Goal: Find specific page/section: Find specific page/section

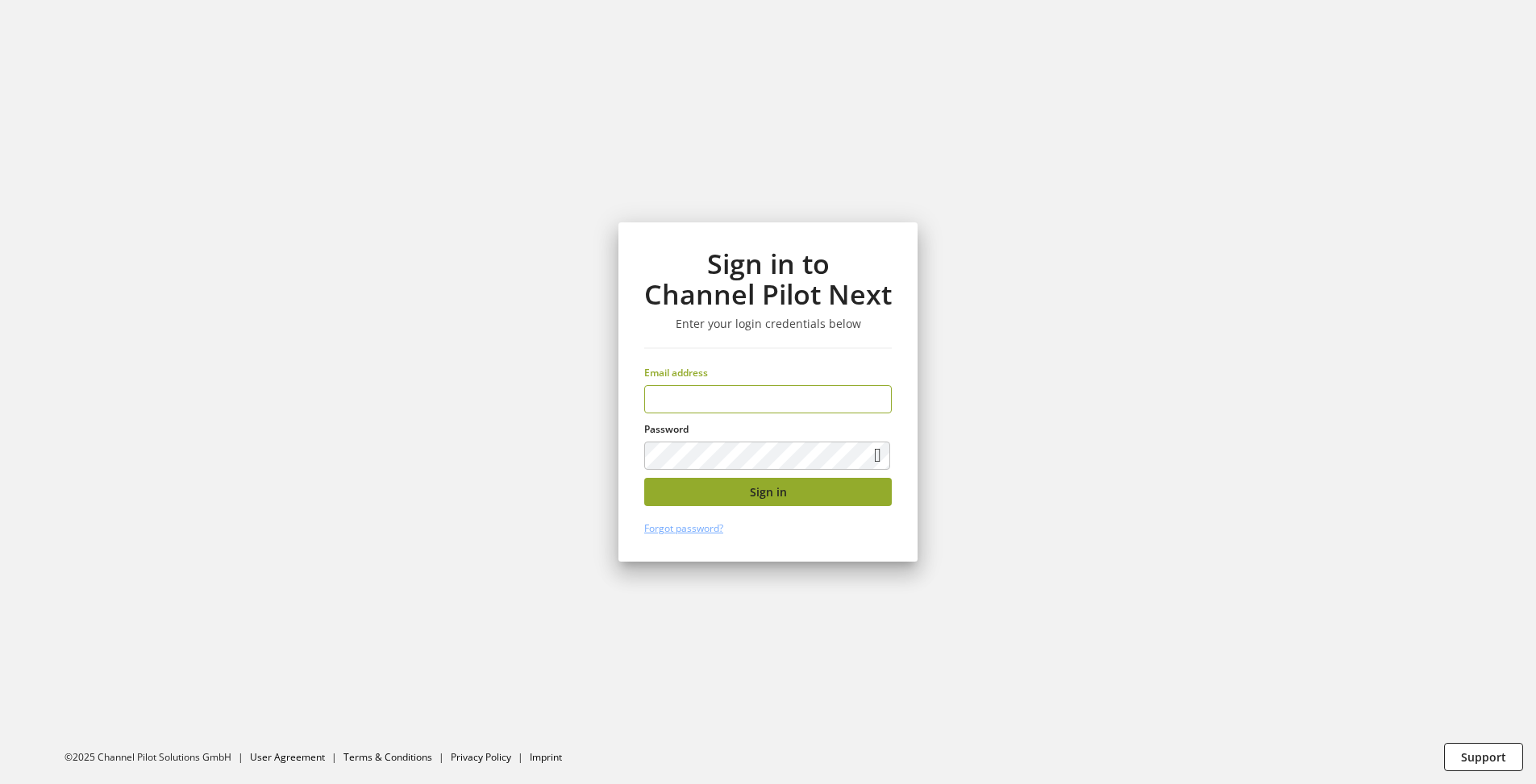
type input "**********"
click at [777, 496] on span "Sign in" at bounding box center [768, 492] width 37 height 17
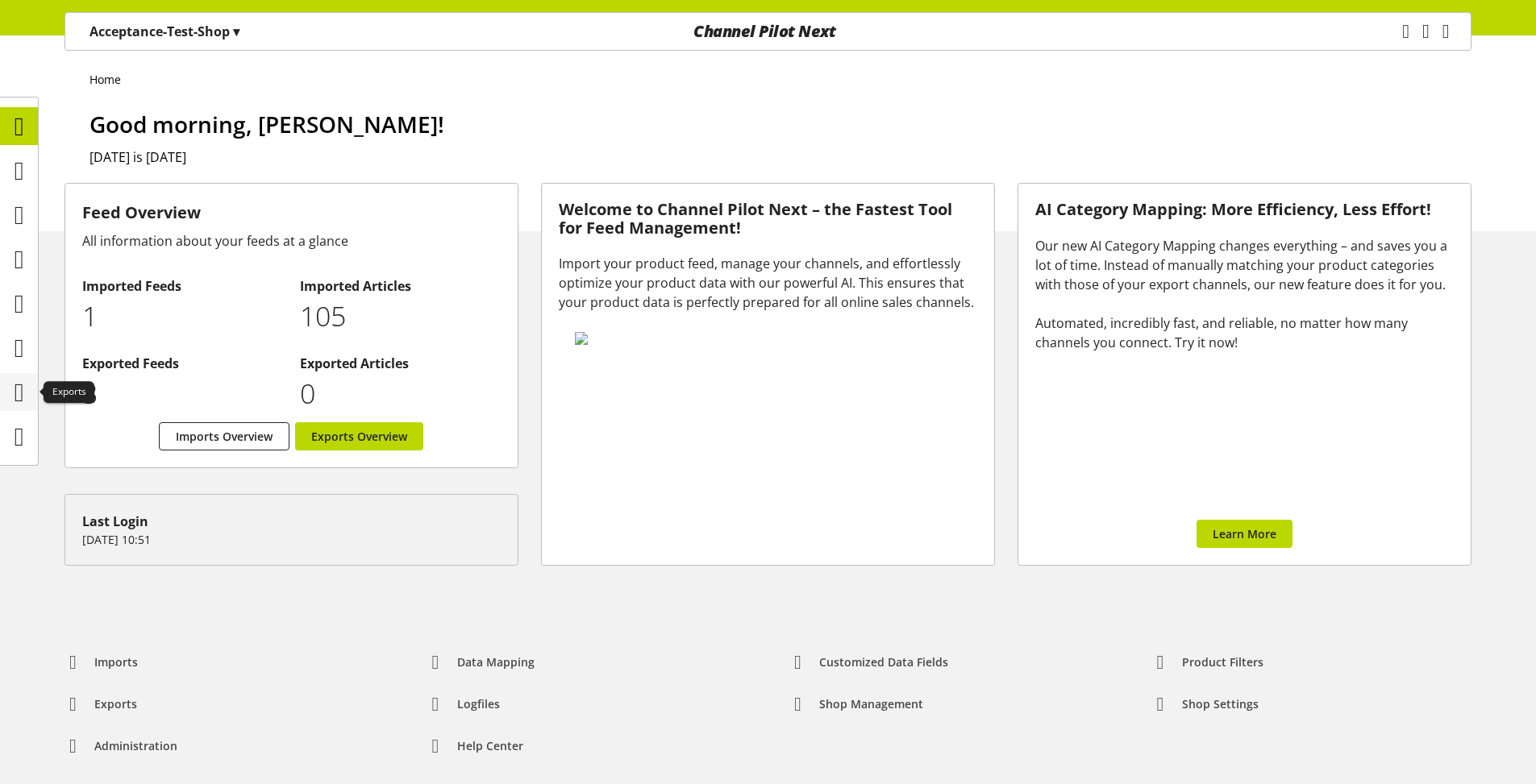
click at [24, 387] on icon at bounding box center [19, 392] width 9 height 32
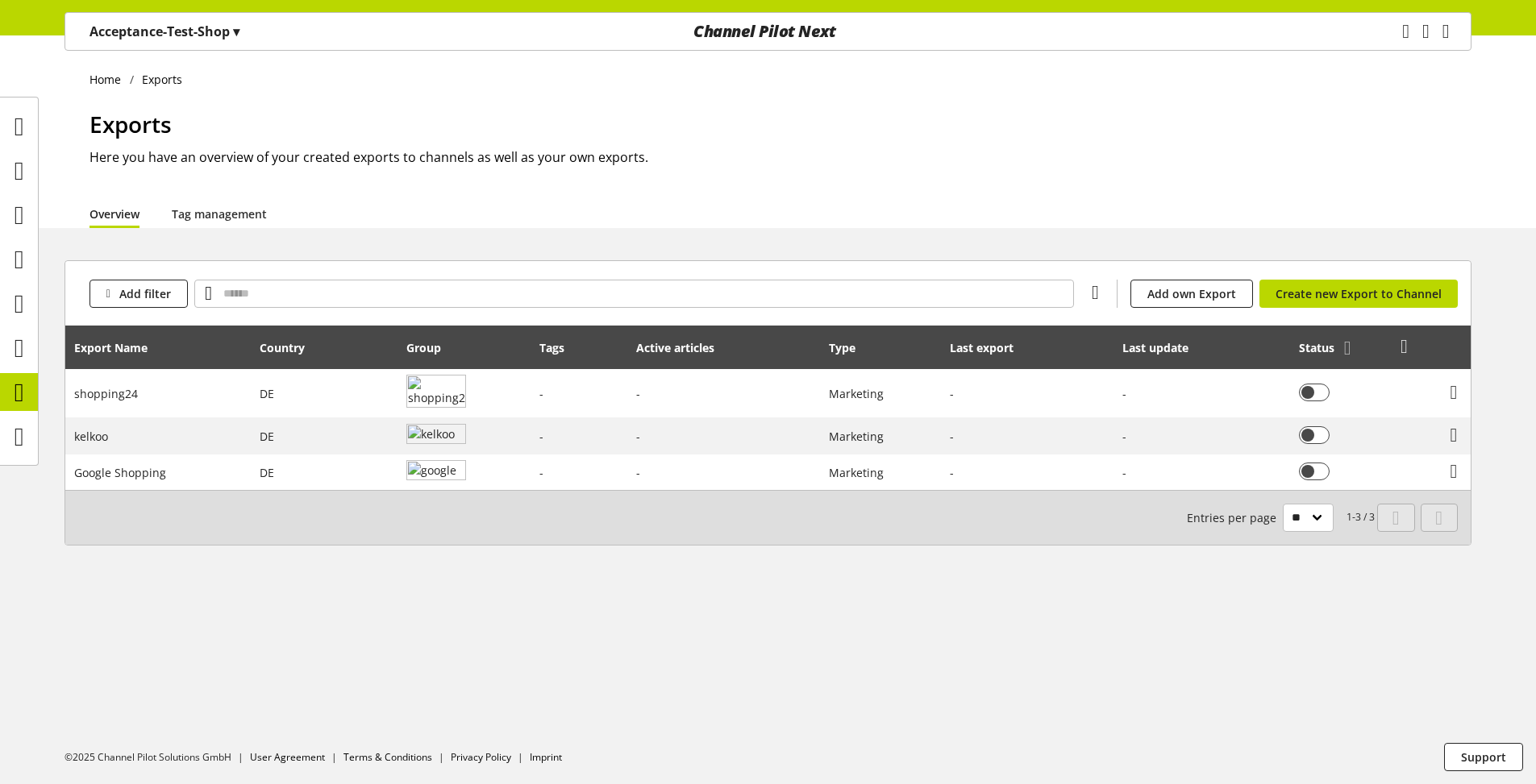
click at [1405, 348] on icon at bounding box center [1404, 346] width 7 height 29
click at [1334, 472] on link "Show columns" at bounding box center [1344, 470] width 136 height 23
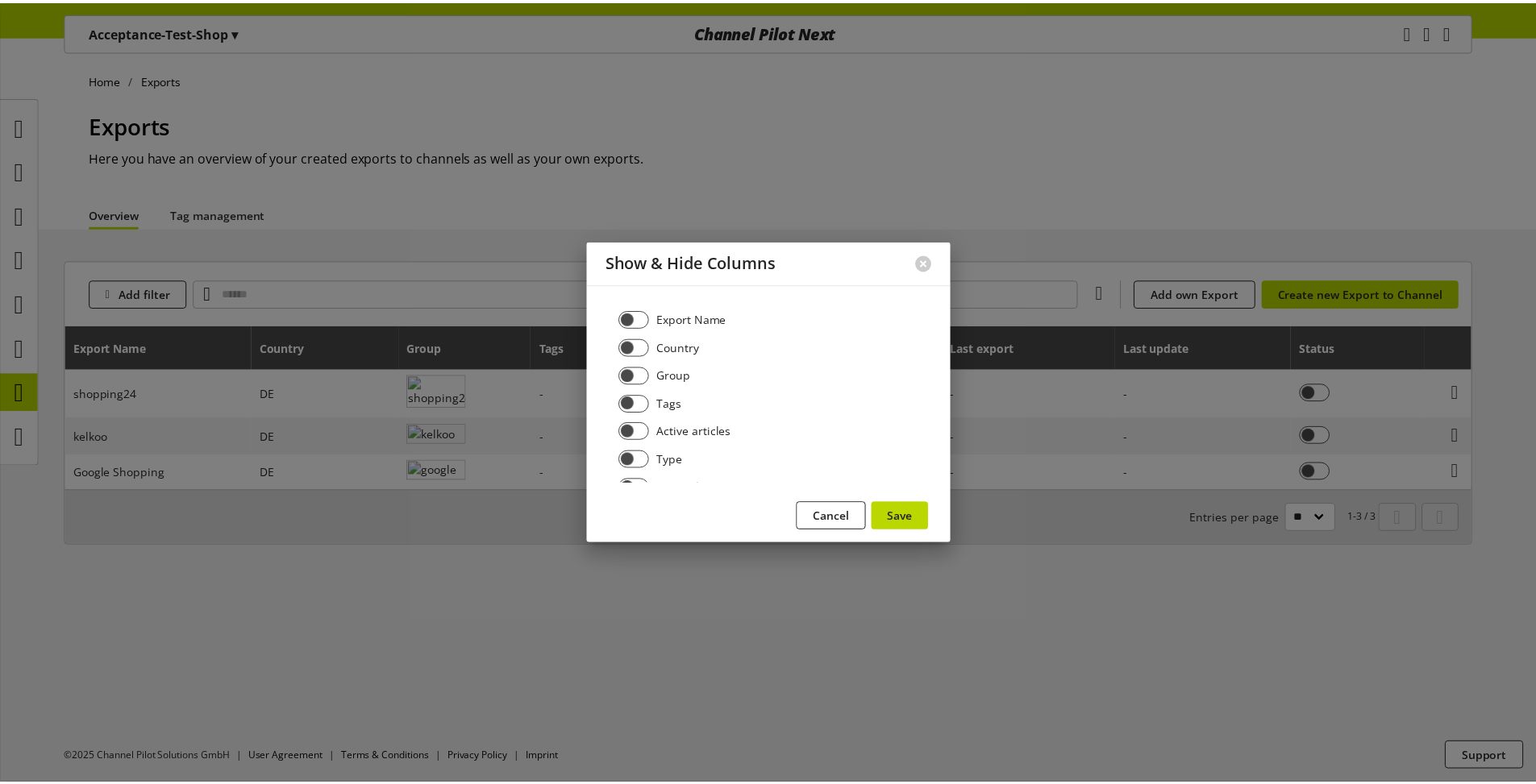
scroll to position [112, 0]
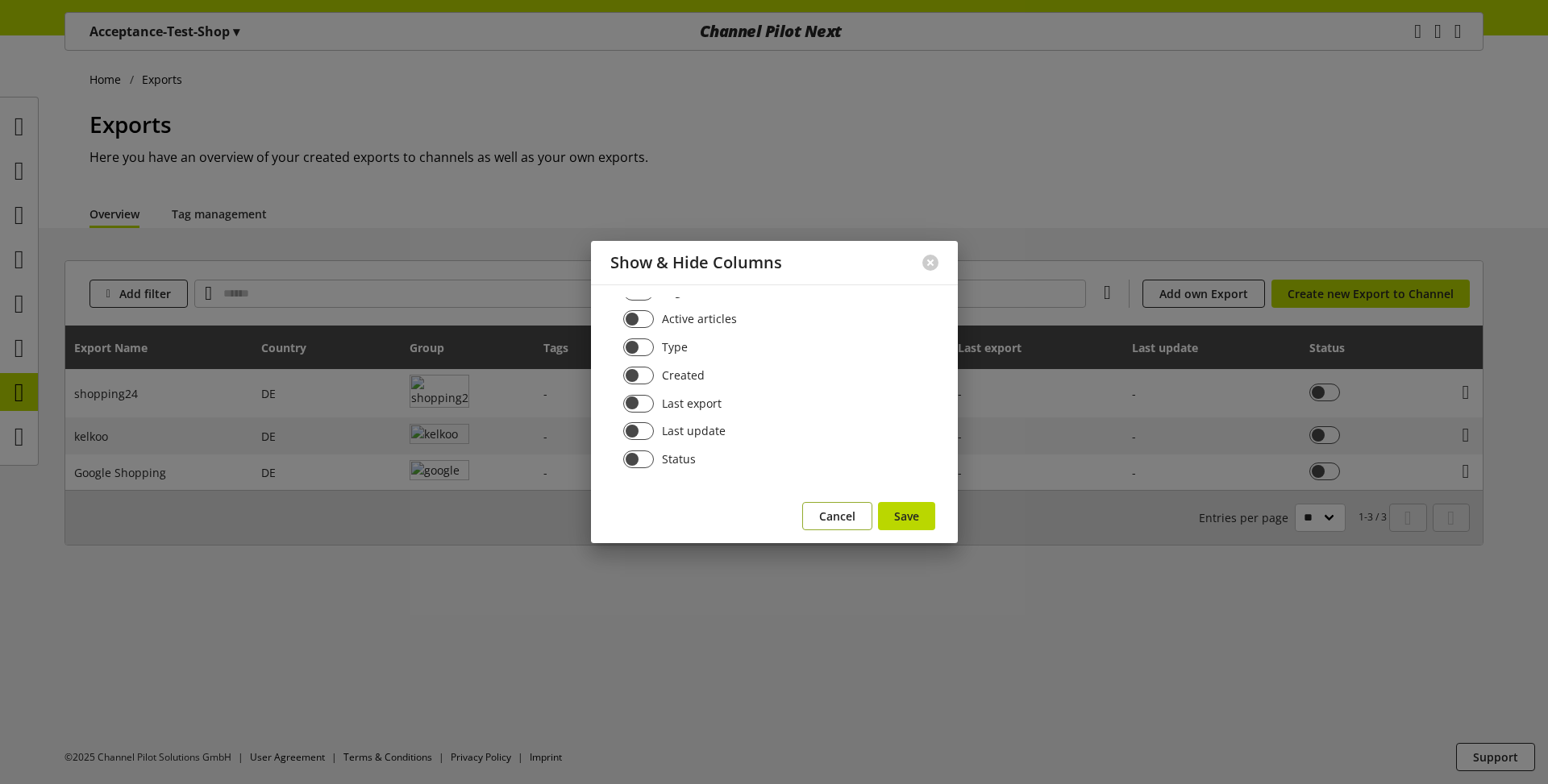
click at [833, 506] on button "Cancel" at bounding box center [838, 517] width 70 height 29
